Goal: Task Accomplishment & Management: Manage account settings

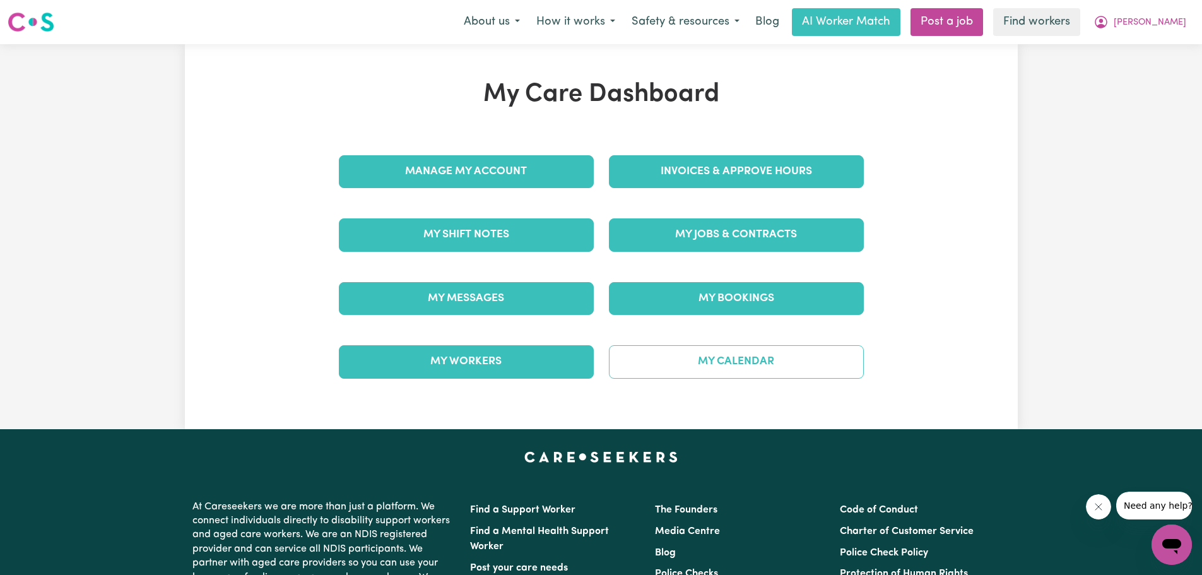
click at [748, 364] on link "My Calendar" at bounding box center [736, 361] width 255 height 33
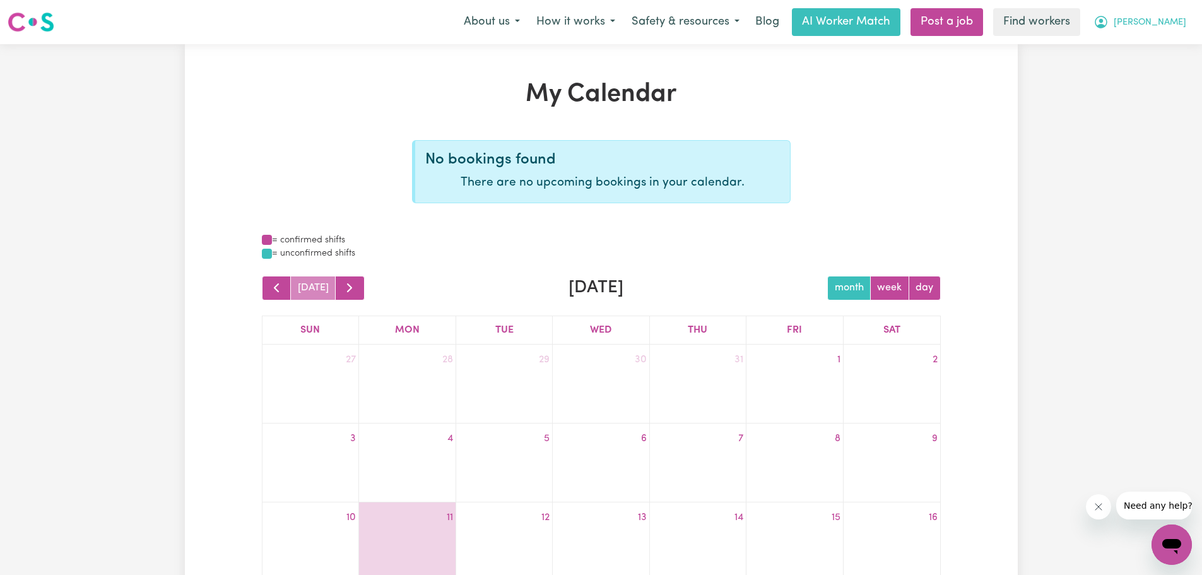
click at [1154, 20] on span "[PERSON_NAME]" at bounding box center [1150, 23] width 73 height 14
click at [1148, 47] on link "My Dashboard" at bounding box center [1144, 49] width 100 height 24
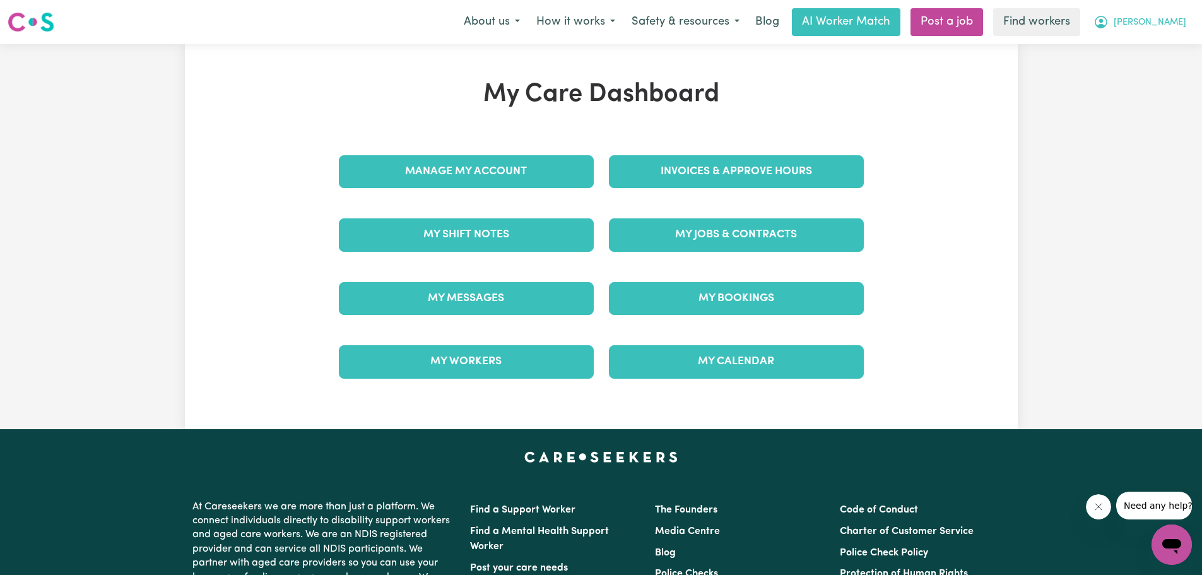
click at [1171, 24] on span "[PERSON_NAME]" at bounding box center [1150, 23] width 73 height 14
click at [1160, 45] on link "My Dashboard" at bounding box center [1144, 49] width 100 height 24
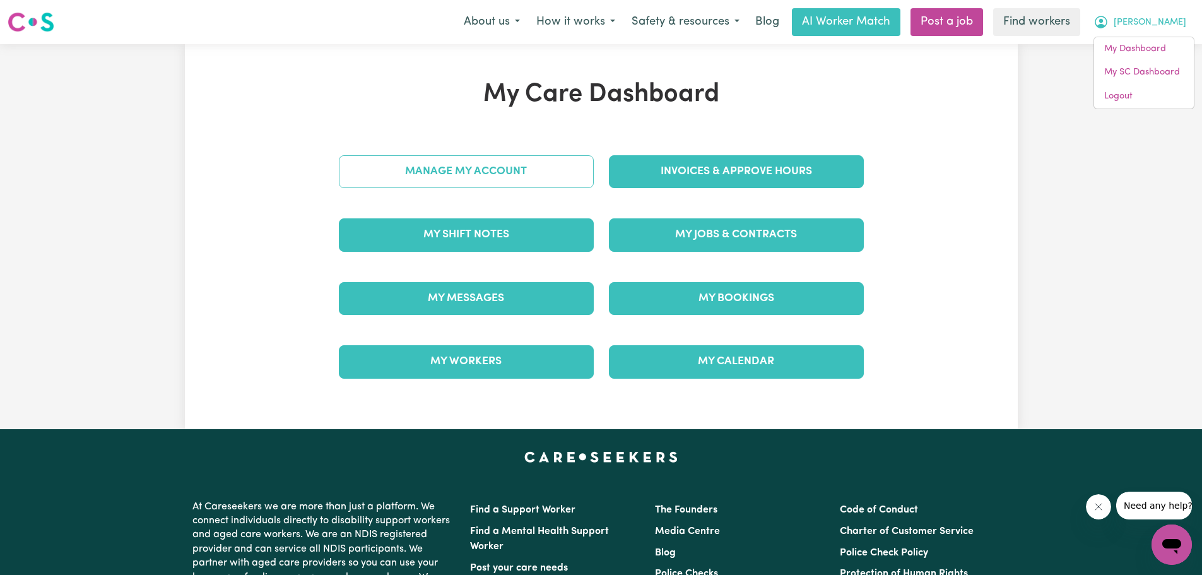
click at [530, 177] on link "Manage My Account" at bounding box center [466, 171] width 255 height 33
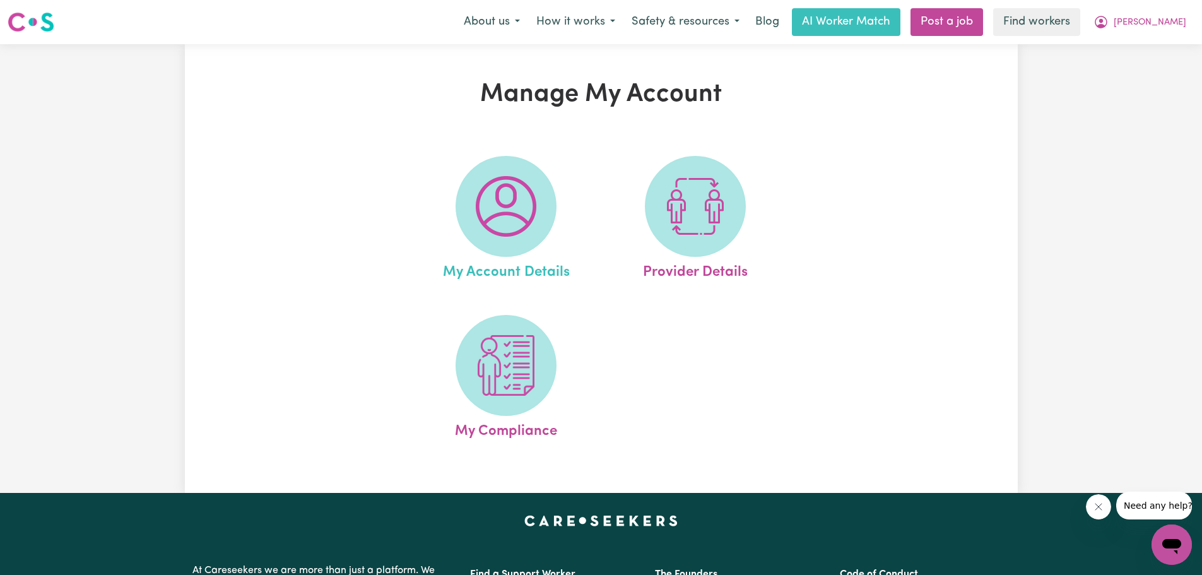
click at [514, 272] on span "My Account Details" at bounding box center [506, 270] width 127 height 26
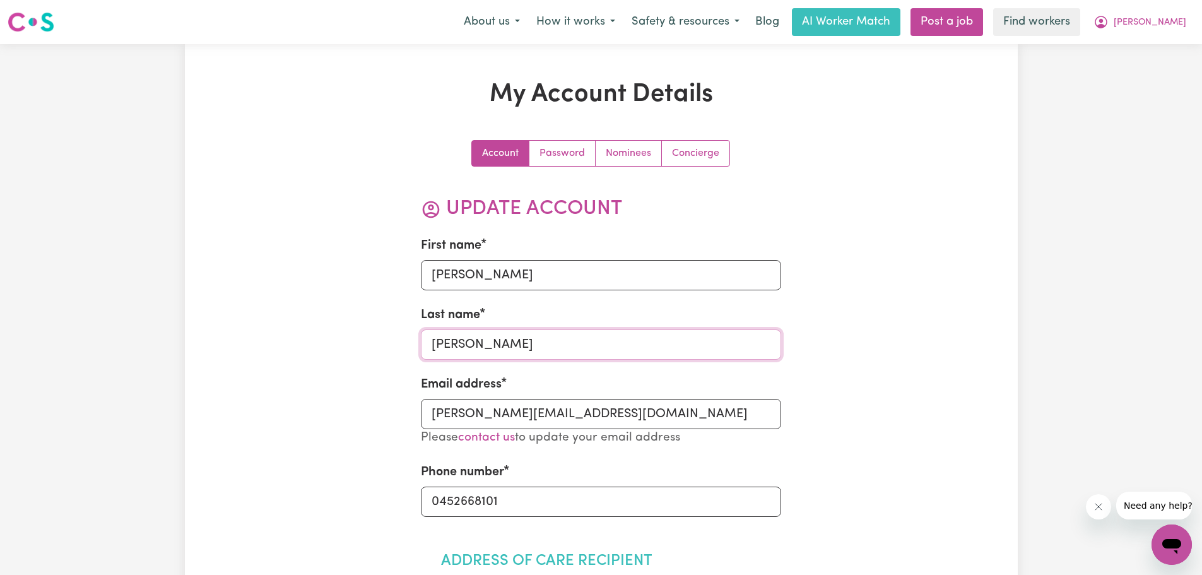
drag, startPoint x: 532, startPoint y: 347, endPoint x: 439, endPoint y: 343, distance: 92.9
click at [439, 343] on input "[PERSON_NAME]" at bounding box center [601, 344] width 360 height 30
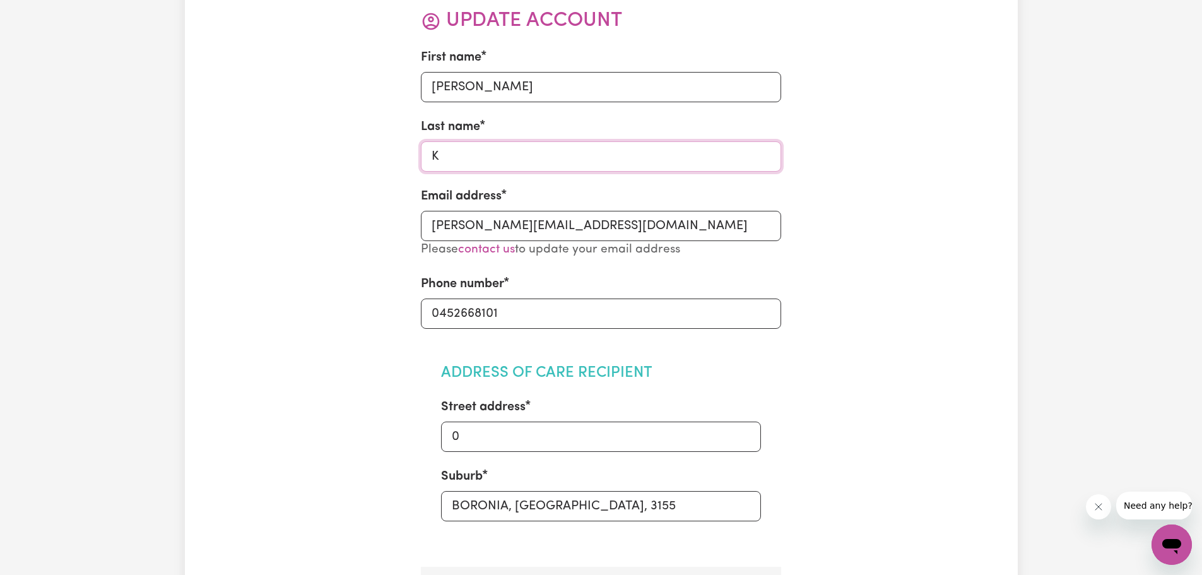
scroll to position [189, 0]
type input "K"
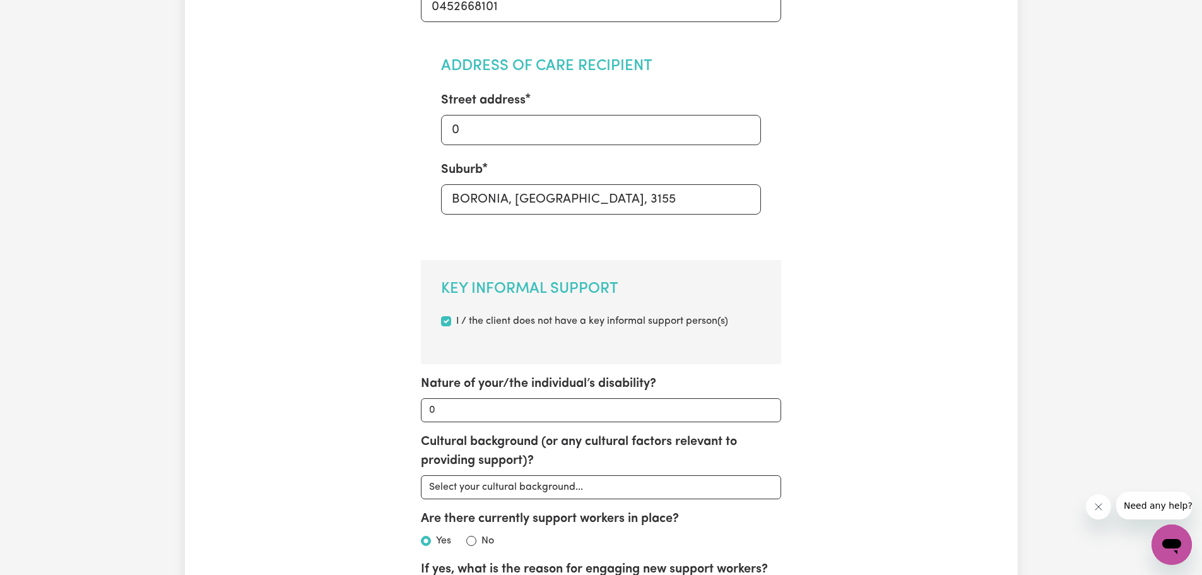
scroll to position [505, 0]
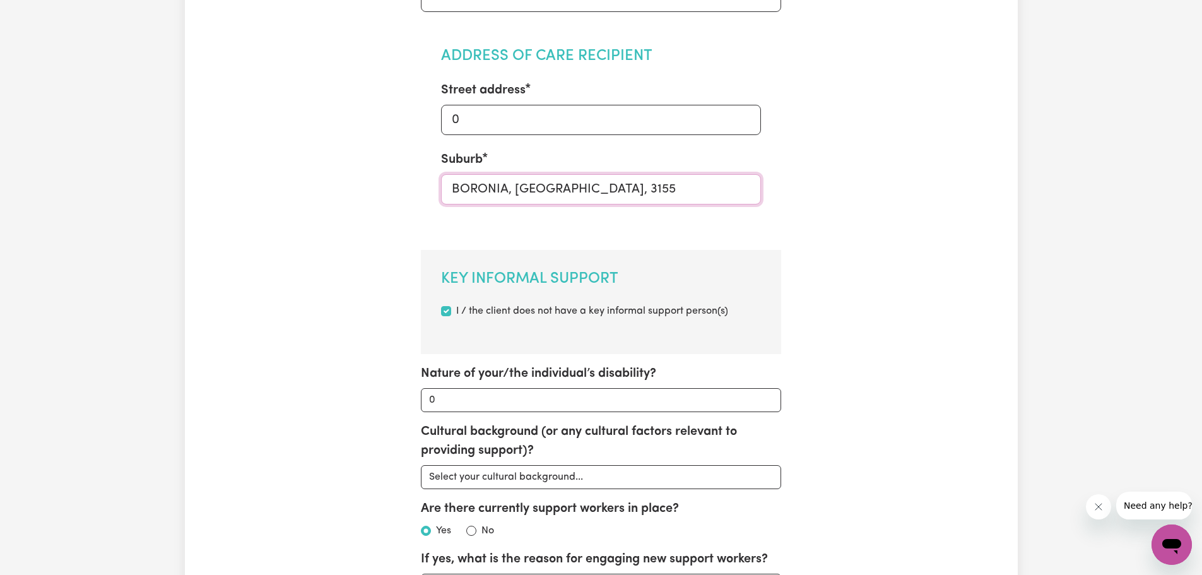
click at [628, 191] on input "BORONIA, [GEOGRAPHIC_DATA], 3155" at bounding box center [601, 189] width 320 height 30
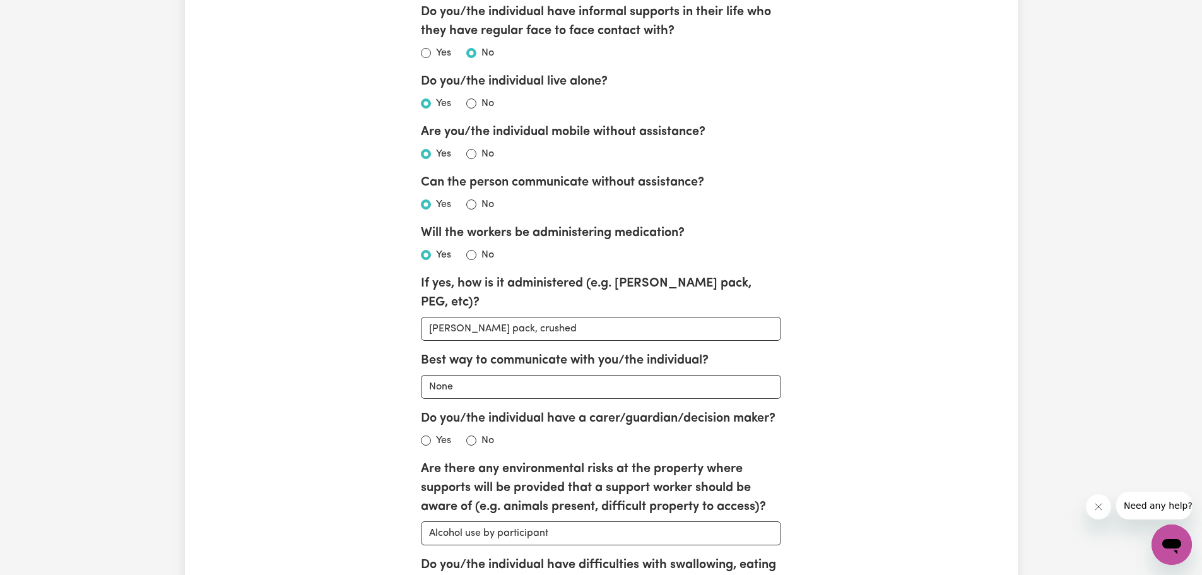
scroll to position [1199, 0]
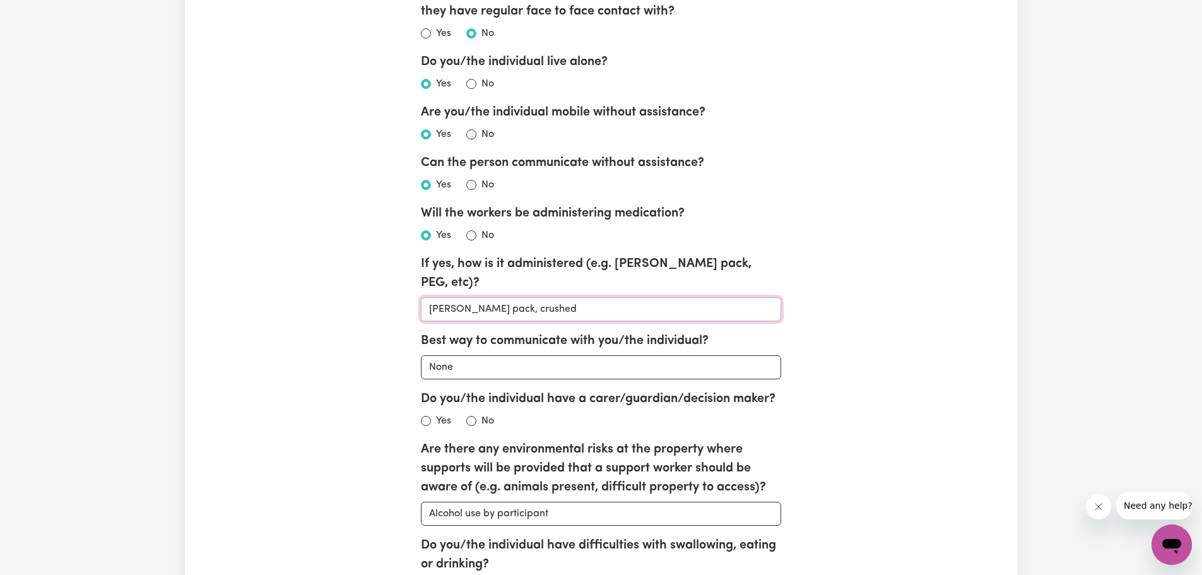
drag, startPoint x: 600, startPoint y: 293, endPoint x: 302, endPoint y: 282, distance: 298.6
click at [302, 283] on div "My Account Details Account Password Nominees Concierge Update Account First nam…" at bounding box center [601, 89] width 833 height 2416
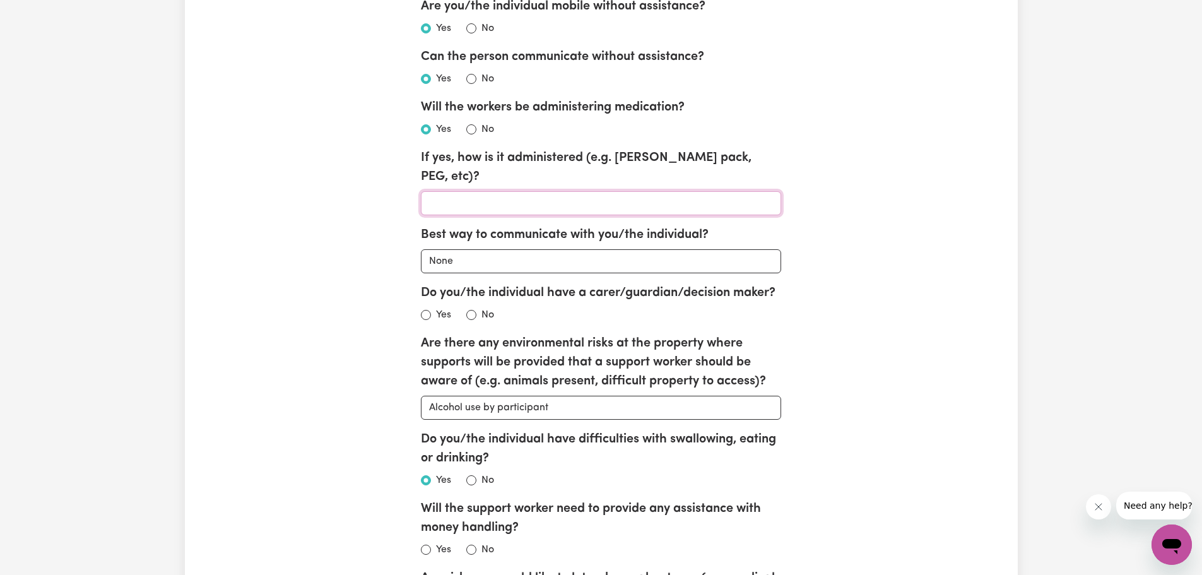
scroll to position [1577, 0]
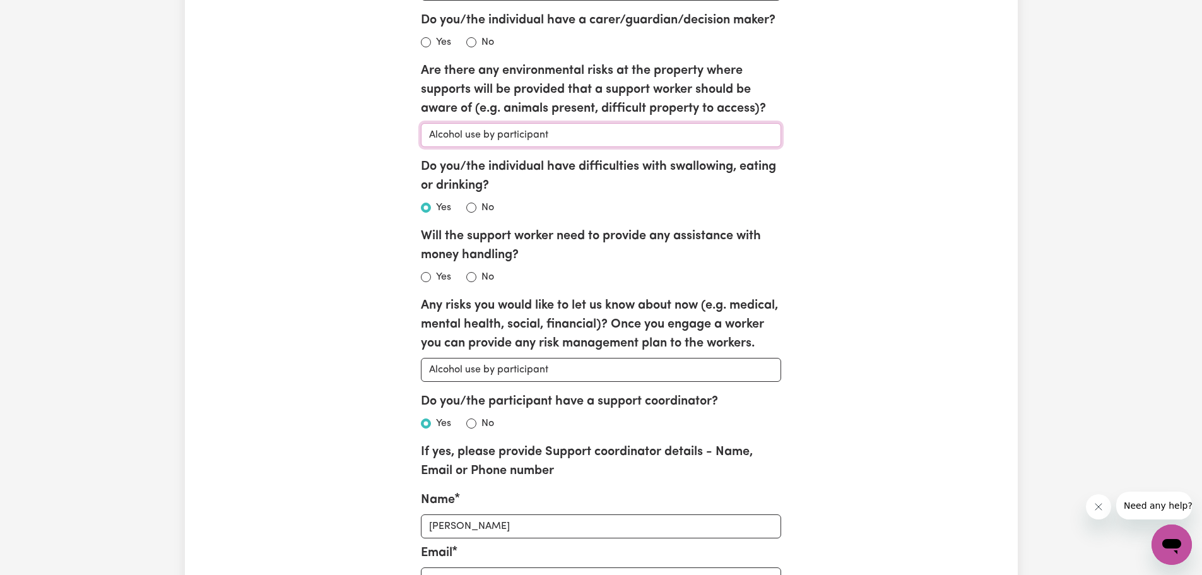
drag, startPoint x: 568, startPoint y: 133, endPoint x: 257, endPoint y: 137, distance: 311.1
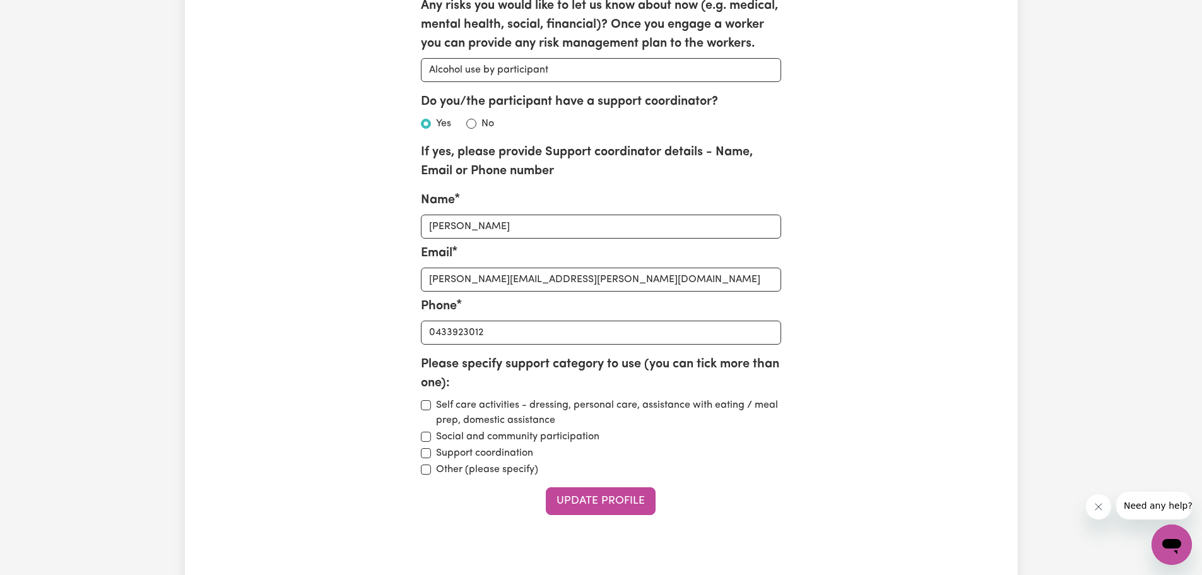
scroll to position [1893, 0]
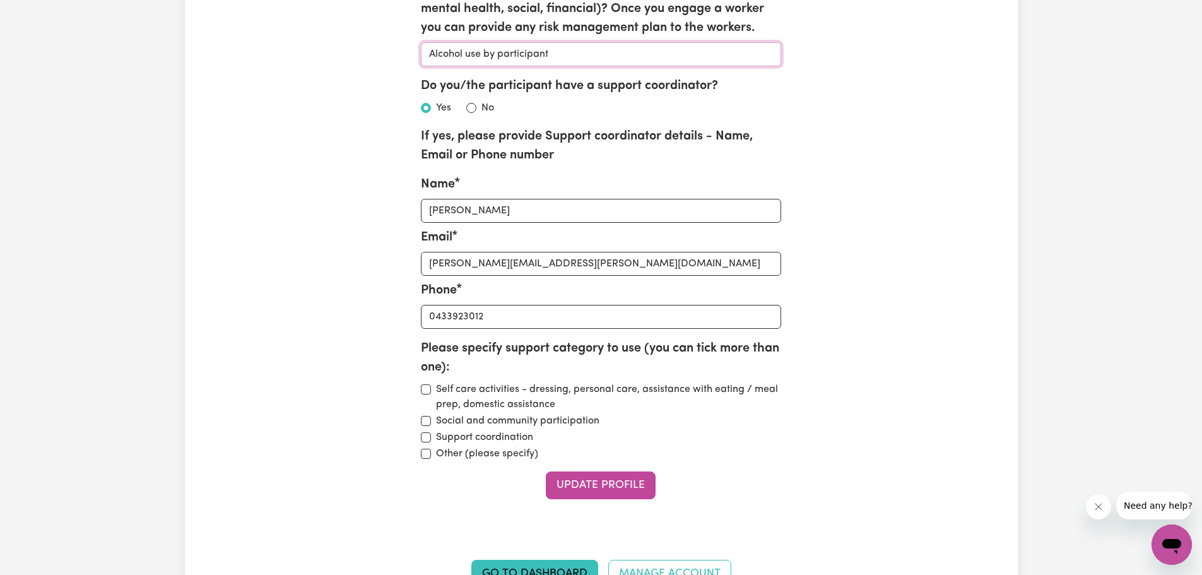
drag, startPoint x: 567, startPoint y: 81, endPoint x: 227, endPoint y: 65, distance: 339.8
click at [640, 499] on button "Update Profile" at bounding box center [601, 485] width 110 height 28
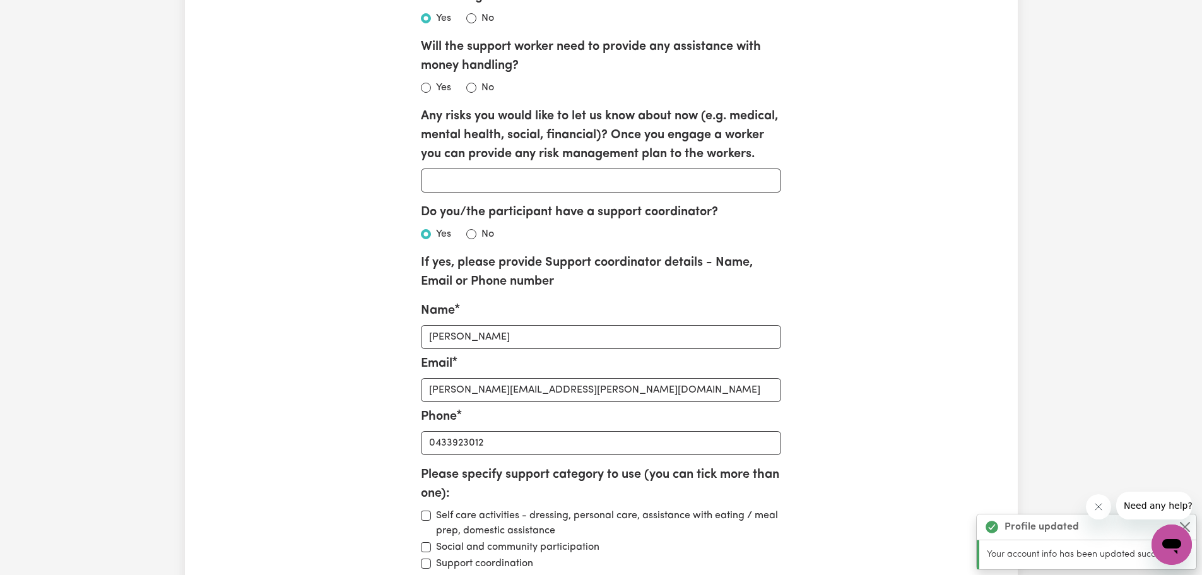
click at [1105, 555] on p "Your account info has been updated successfully" at bounding box center [1088, 555] width 202 height 14
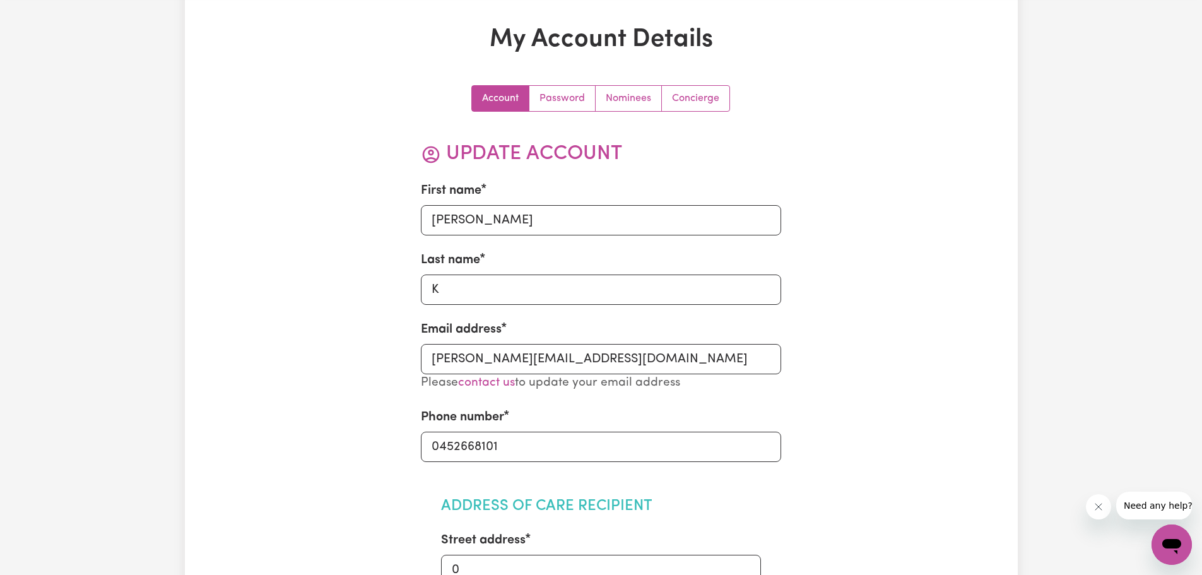
scroll to position [0, 0]
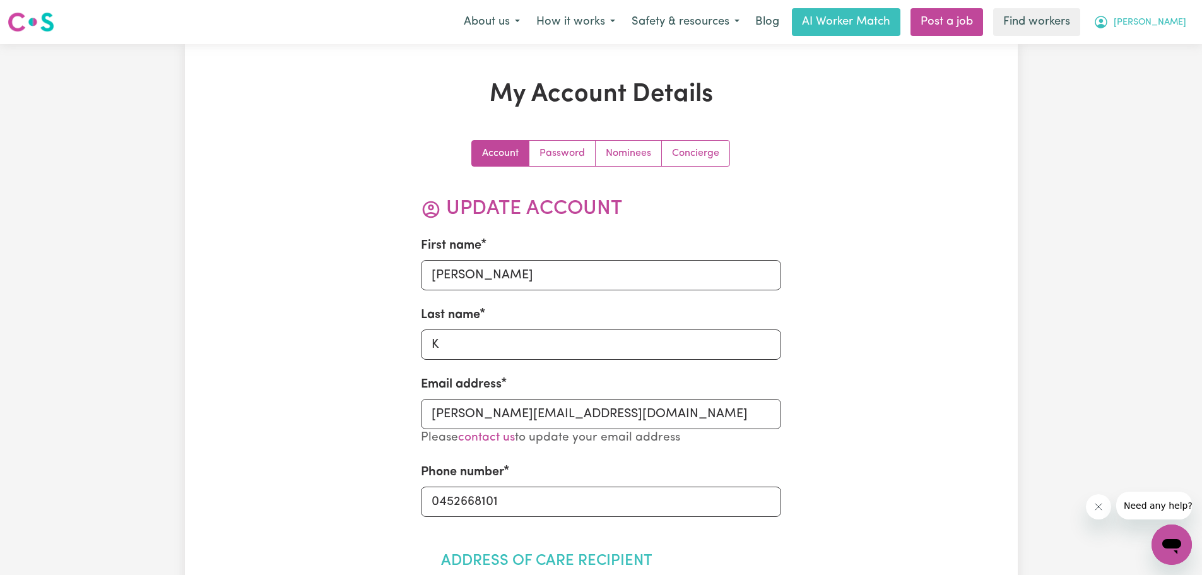
click at [1153, 19] on button "[PERSON_NAME]" at bounding box center [1139, 22] width 109 height 26
click at [1163, 92] on link "Logout" at bounding box center [1144, 97] width 100 height 24
